Goal: Information Seeking & Learning: Find specific fact

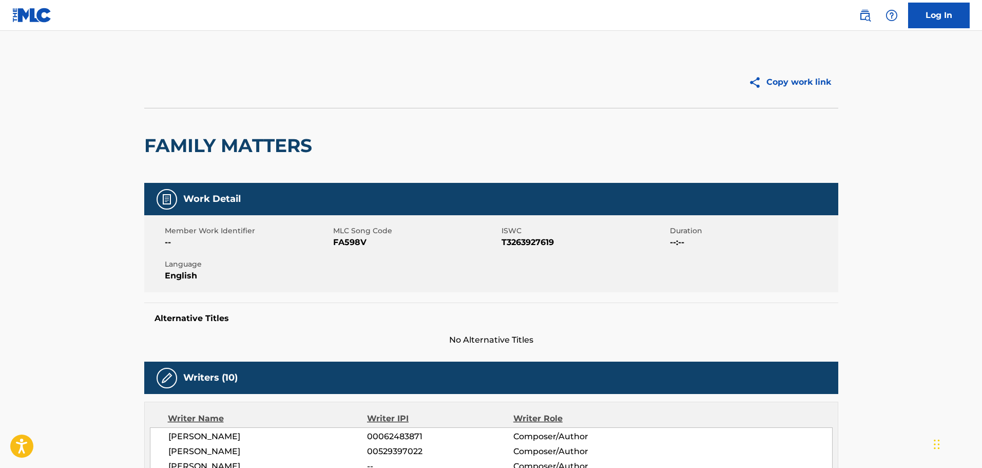
click at [859, 19] on img at bounding box center [865, 15] width 12 height 12
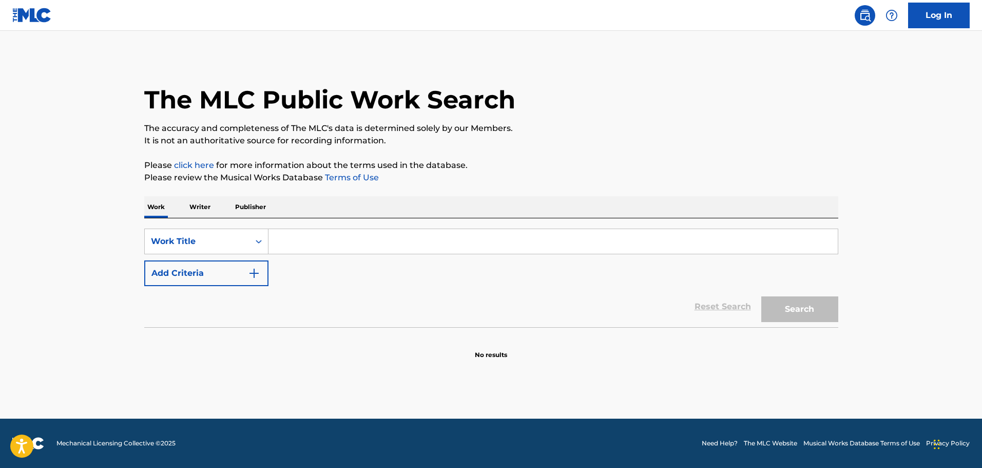
click at [321, 243] on input "Search Form" at bounding box center [552, 241] width 569 height 25
paste input "Duel Of The Fates"
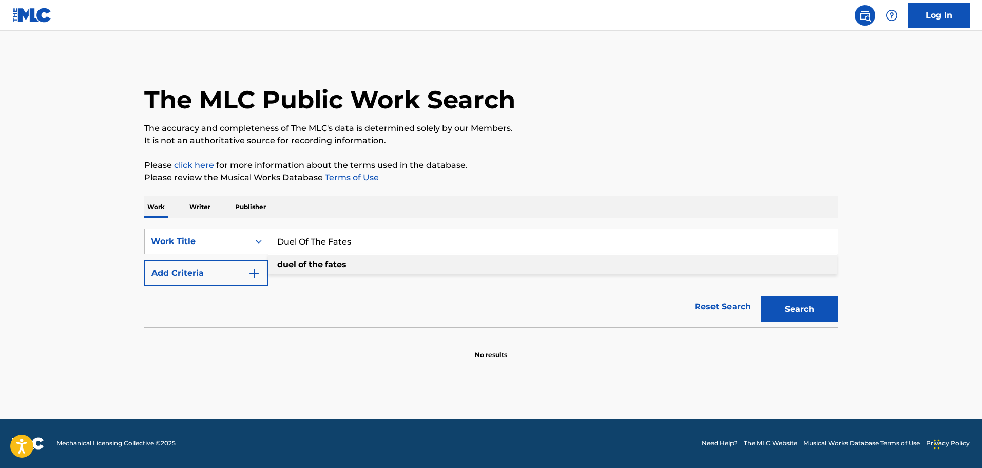
type input "Duel Of The Fates"
click at [546, 151] on div "The MLC Public Work Search The accuracy and completeness of The MLC's data is d…" at bounding box center [491, 207] width 719 height 303
click at [196, 281] on button "Add Criteria" at bounding box center [206, 273] width 124 height 26
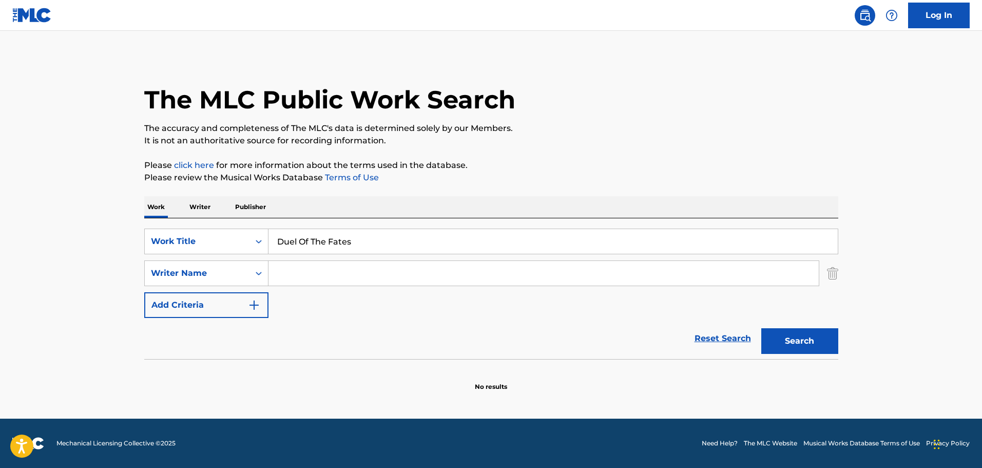
drag, startPoint x: 285, startPoint y: 275, endPoint x: 294, endPoint y: 275, distance: 8.7
click at [285, 275] on input "Search Form" at bounding box center [543, 273] width 550 height 25
paste input "[PERSON_NAME]"
type input "[PERSON_NAME]"
click at [804, 346] on button "Search" at bounding box center [799, 341] width 77 height 26
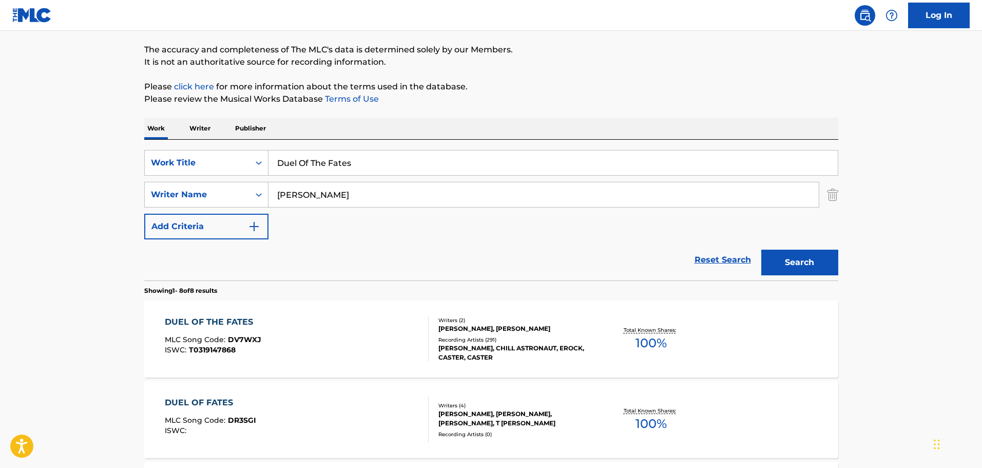
scroll to position [103, 0]
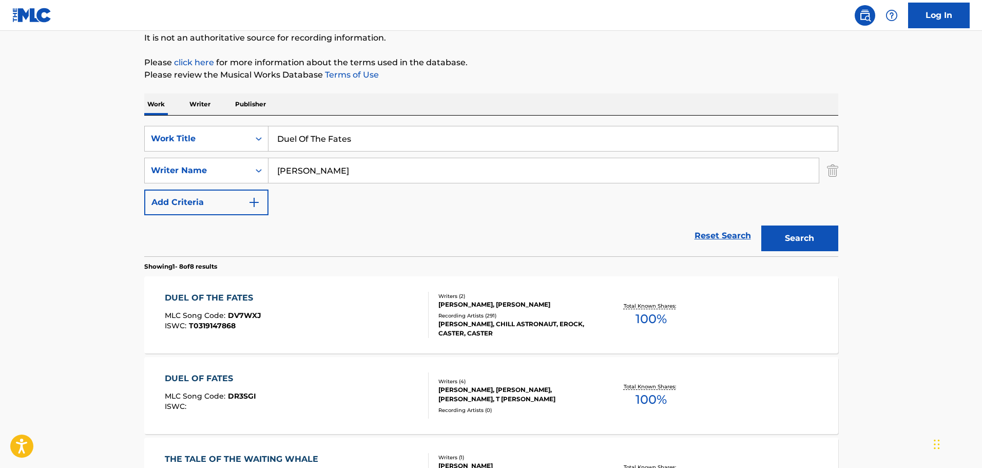
click at [362, 318] on div "DUEL OF THE FATES MLC Song Code : DV7WXJ ISWC : T0319147868" at bounding box center [297, 315] width 264 height 46
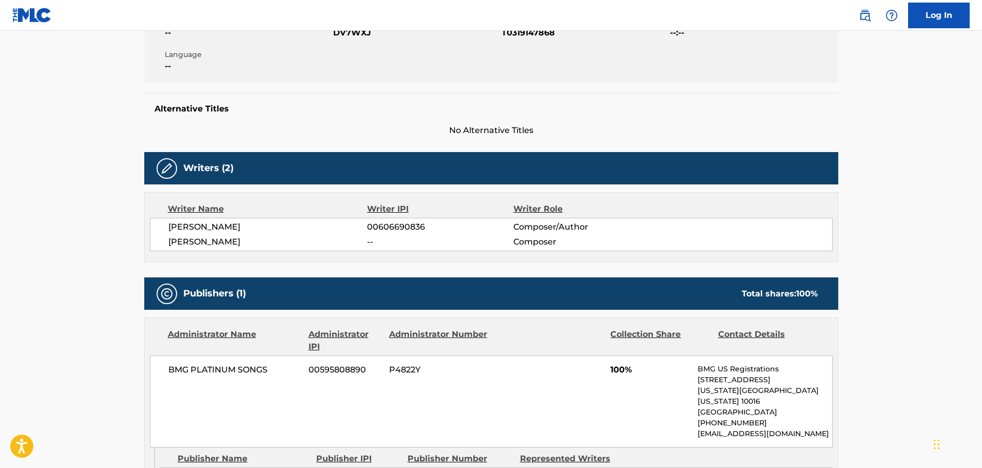
scroll to position [205, 0]
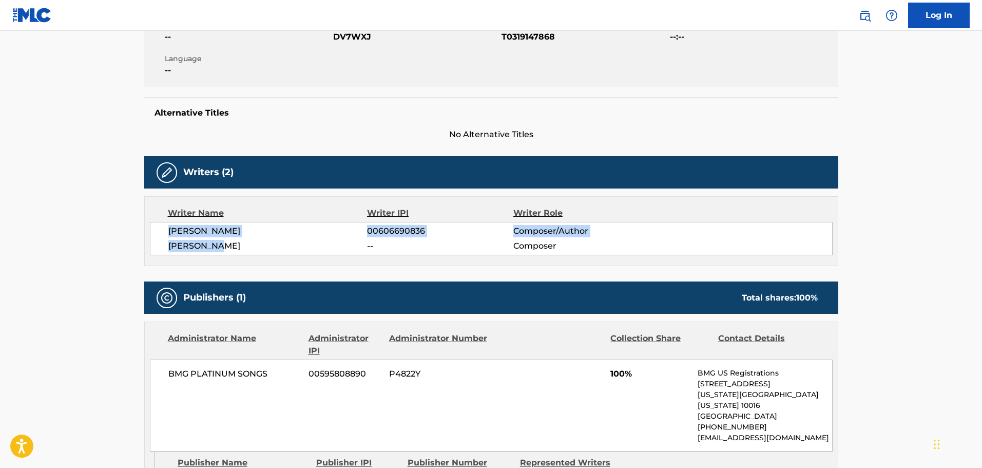
drag, startPoint x: 250, startPoint y: 247, endPoint x: 166, endPoint y: 235, distance: 85.6
click at [166, 235] on div "[PERSON_NAME] 00606690836 Composer/Author [PERSON_NAME] -- Composer" at bounding box center [491, 238] width 683 height 33
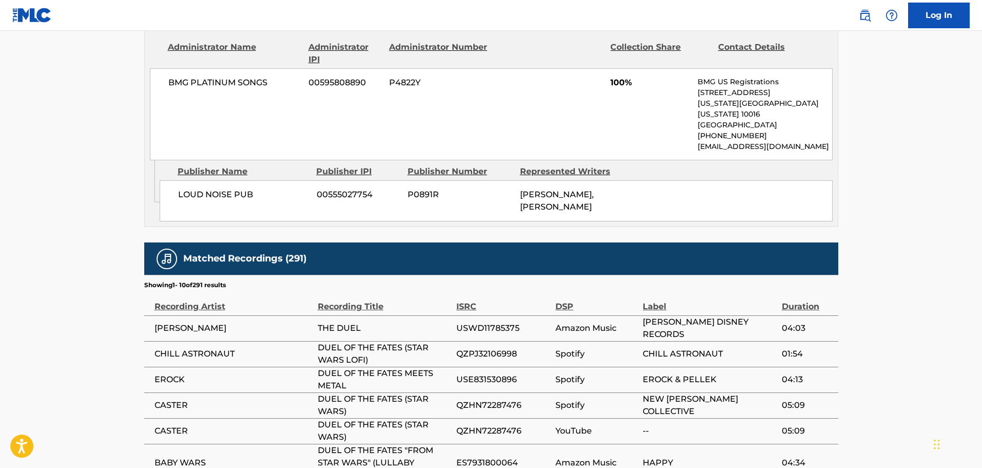
scroll to position [565, 0]
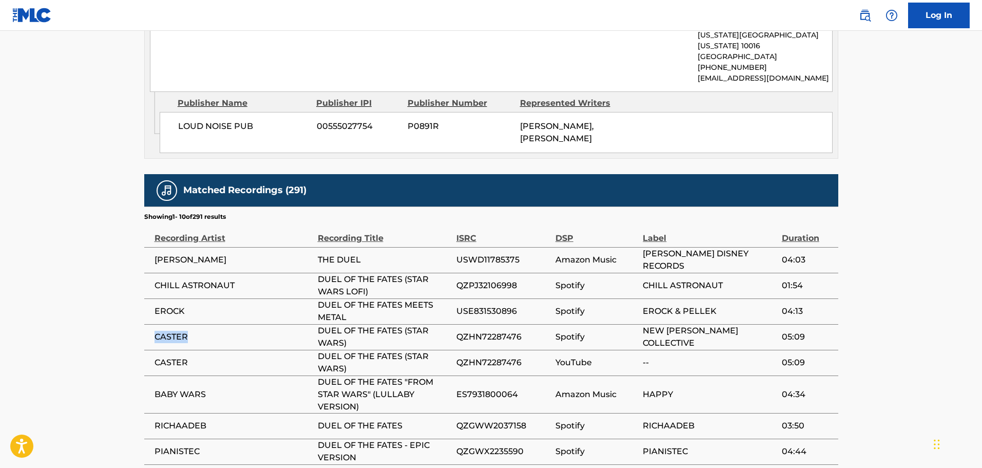
drag, startPoint x: 193, startPoint y: 326, endPoint x: 146, endPoint y: 326, distance: 47.2
click at [146, 326] on td "CASTER" at bounding box center [230, 337] width 173 height 26
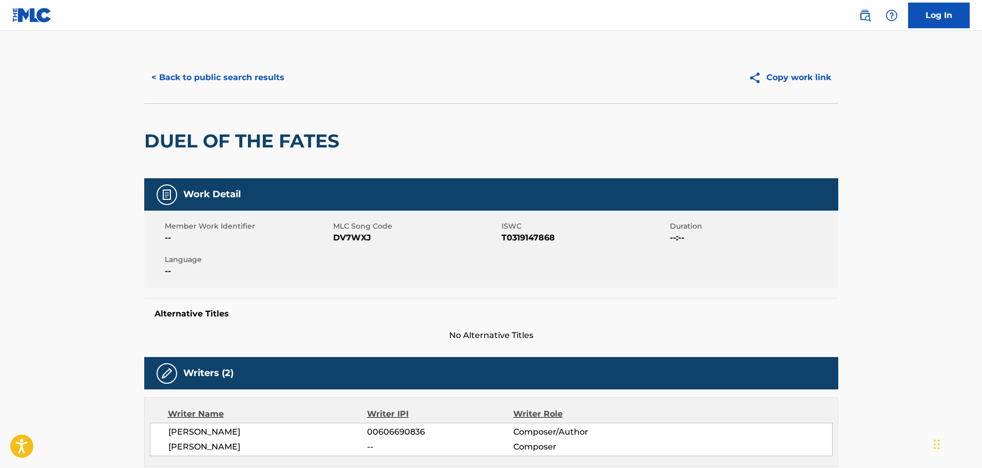
scroll to position [0, 0]
